Goal: Transaction & Acquisition: Purchase product/service

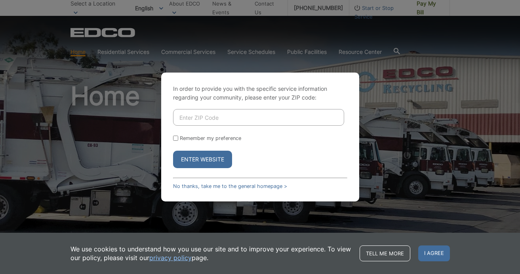
click at [201, 117] on input "Enter ZIP Code" at bounding box center [258, 117] width 171 height 17
type input "92024"
click at [172, 147] on div "In order to provide you with the specific service information regarding your co…" at bounding box center [260, 137] width 198 height 129
click at [178, 138] on div "Remember my preference" at bounding box center [260, 138] width 174 height 6
click at [174, 139] on input "Remember my preference" at bounding box center [175, 138] width 5 height 5
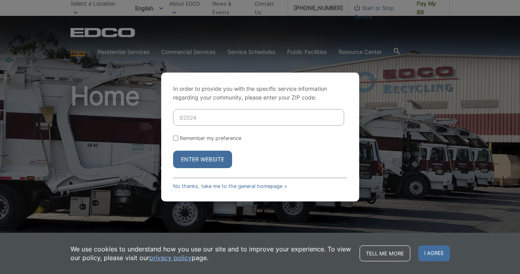
checkbox input "true"
click at [195, 164] on button "Enter Website" at bounding box center [202, 159] width 59 height 17
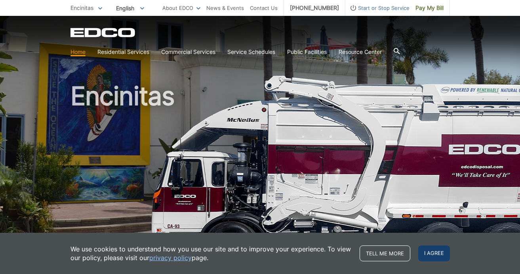
click at [438, 250] on span "I agree" at bounding box center [434, 253] width 32 height 16
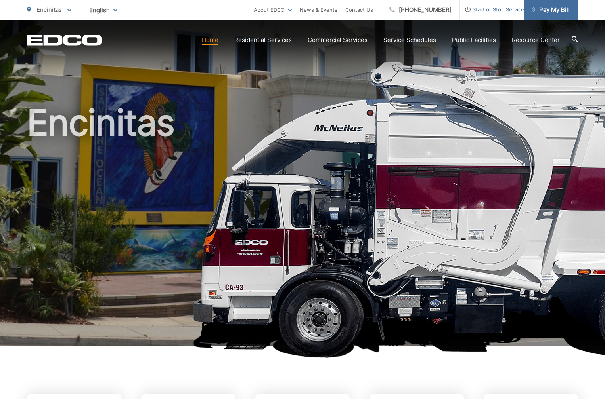
click at [520, 8] on span "Pay My Bill" at bounding box center [551, 10] width 38 height 10
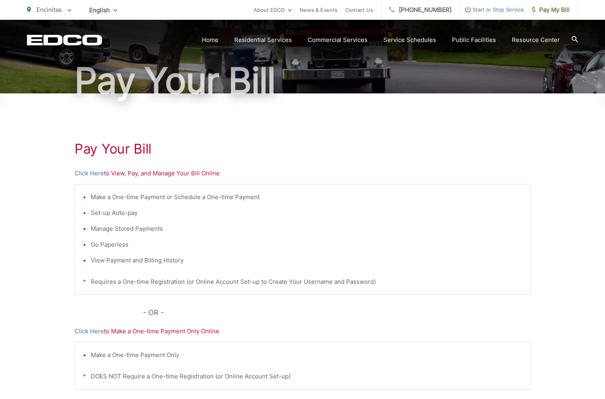
scroll to position [71, 0]
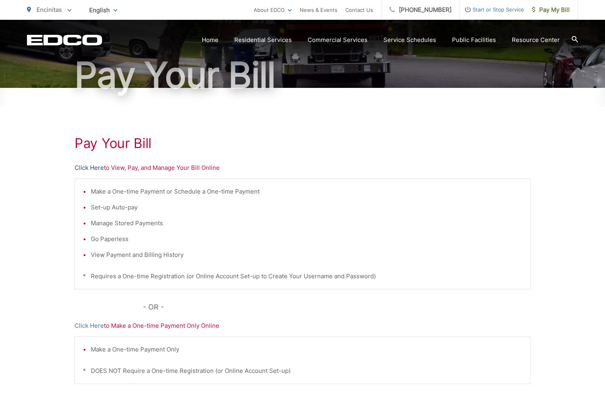
click at [92, 167] on link "Click Here" at bounding box center [88, 168] width 29 height 10
